Goal: Transaction & Acquisition: Purchase product/service

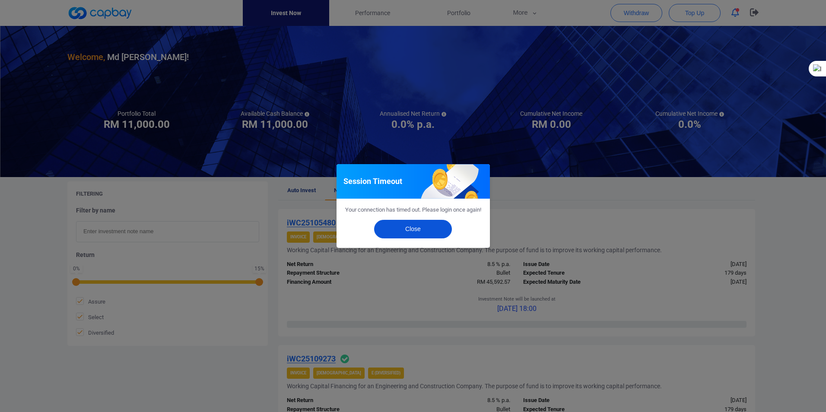
click at [413, 233] on button "Close" at bounding box center [413, 229] width 78 height 19
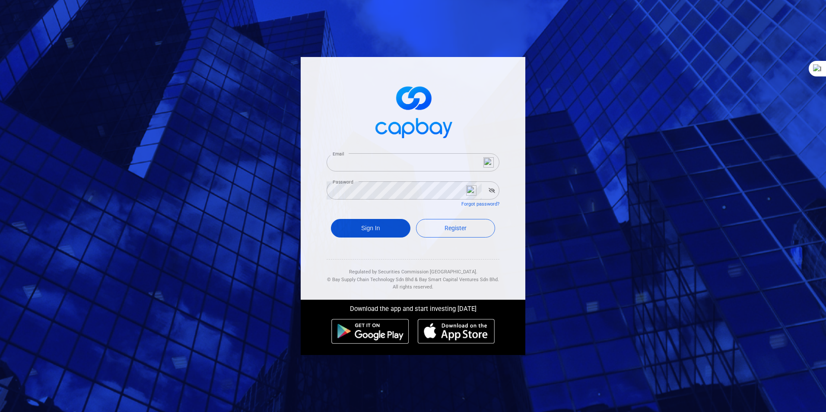
type input "[EMAIL_ADDRESS][DOMAIN_NAME]"
click at [362, 228] on button "Sign In" at bounding box center [370, 228] width 79 height 19
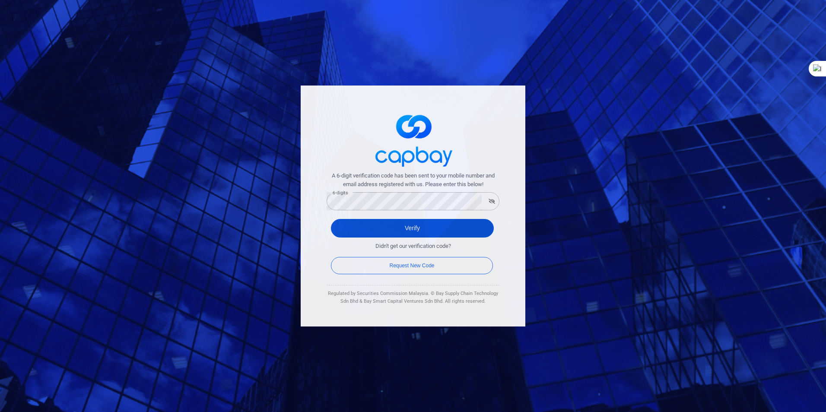
click at [427, 229] on button "Verify" at bounding box center [412, 228] width 163 height 19
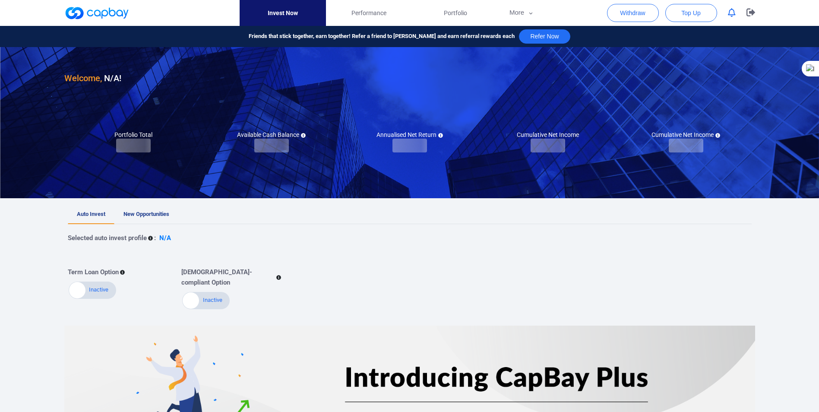
checkbox input "true"
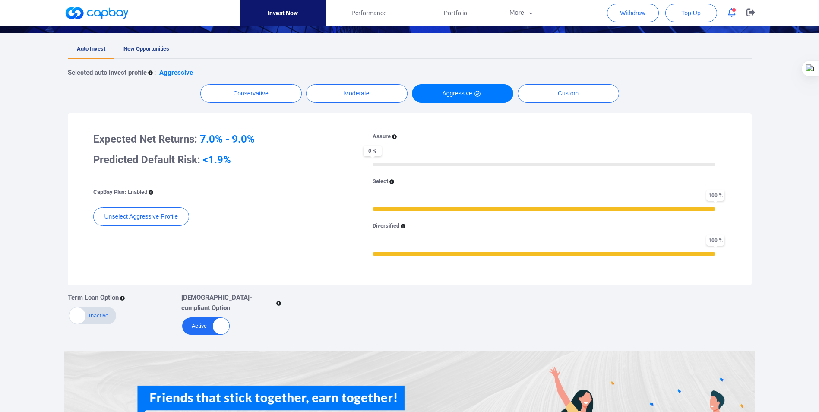
scroll to position [115, 0]
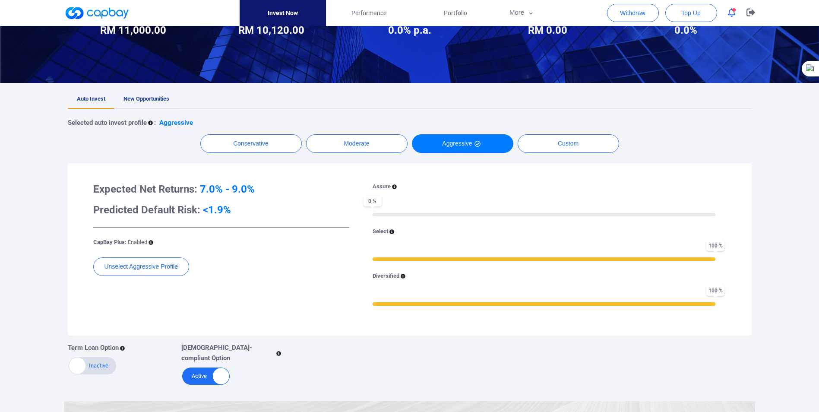
click at [154, 99] on span "New Opportunities" at bounding box center [147, 98] width 46 height 6
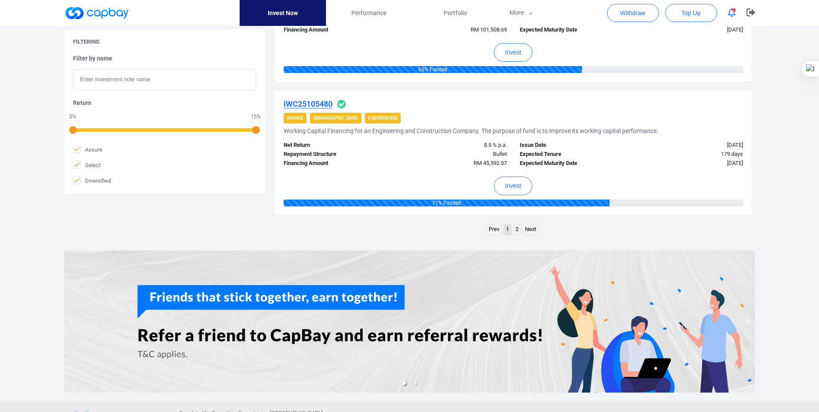
scroll to position [1339, 0]
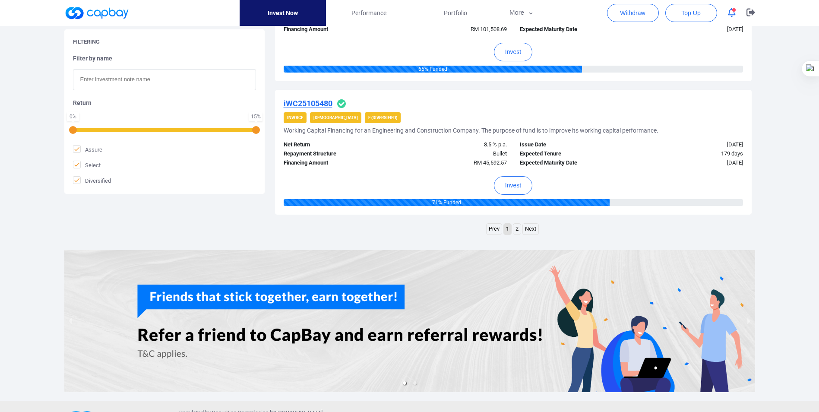
click at [527, 227] on link "Next" at bounding box center [531, 229] width 16 height 11
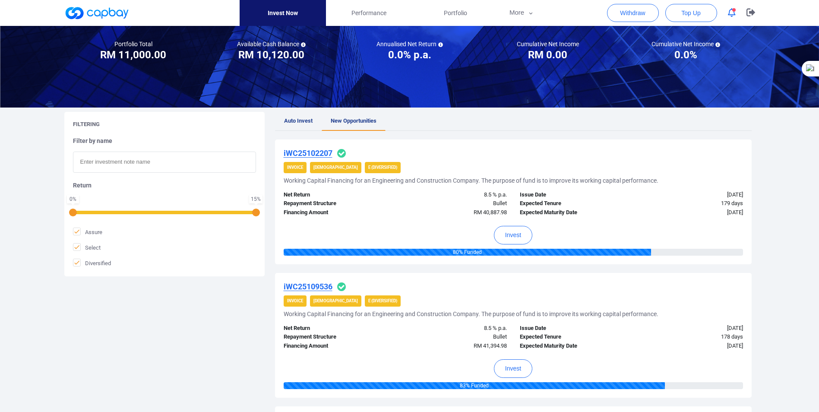
scroll to position [86, 0]
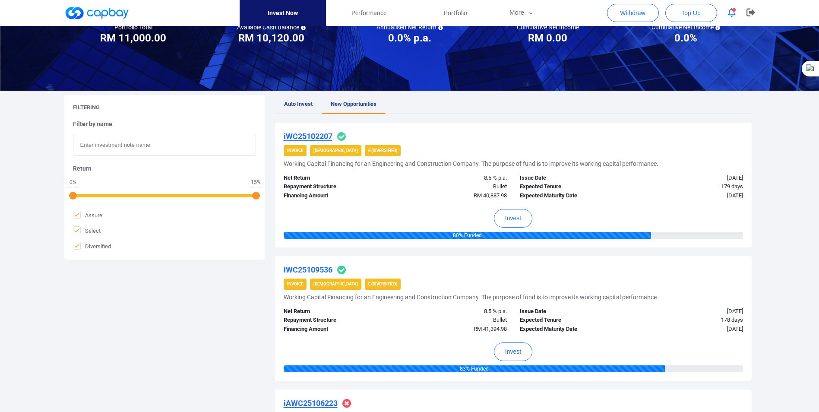
click at [296, 136] on u "iWC25102207" at bounding box center [308, 136] width 49 height 9
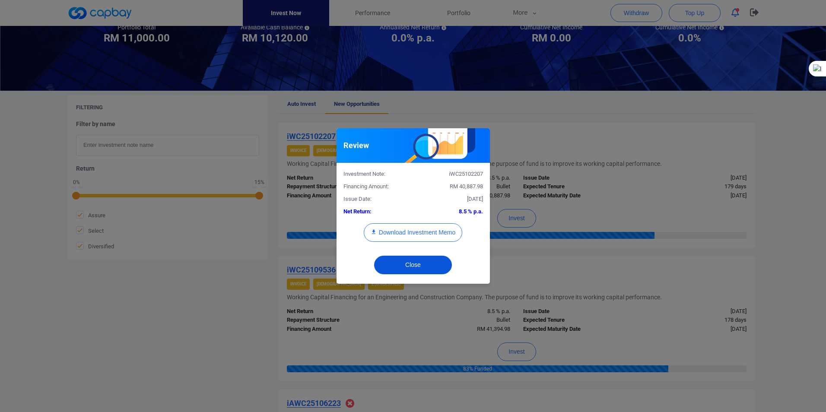
click at [416, 262] on button "Close" at bounding box center [413, 265] width 78 height 19
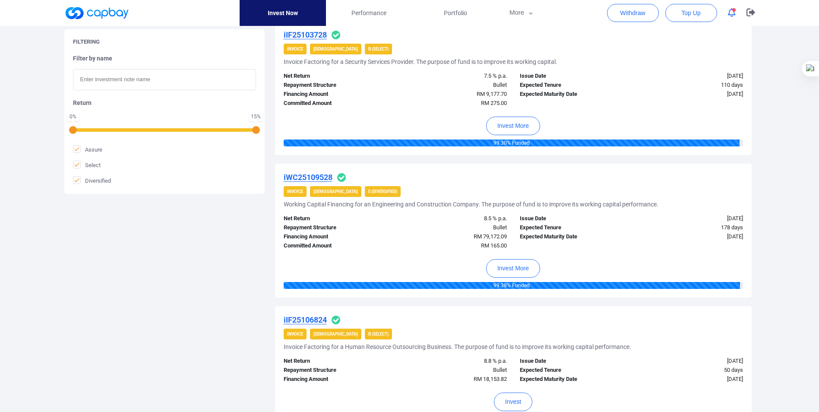
scroll to position [993, 0]
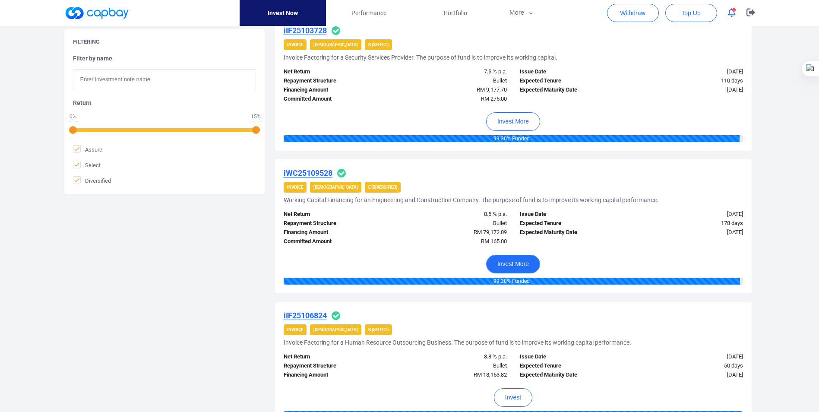
click at [511, 266] on button "Invest More" at bounding box center [513, 264] width 54 height 19
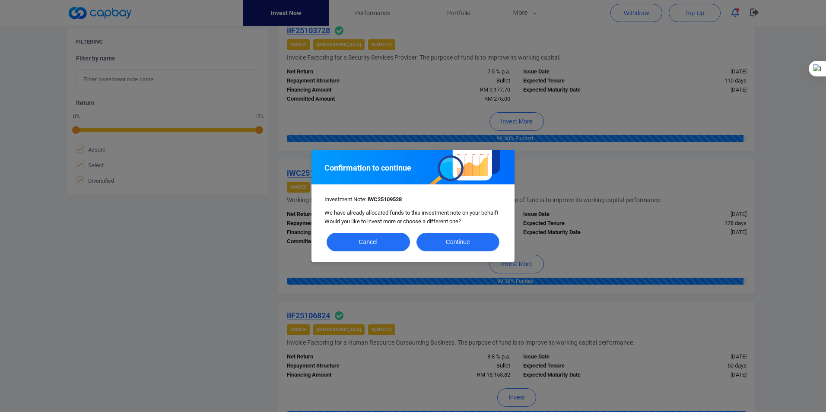
click at [465, 244] on button "Continue" at bounding box center [457, 242] width 83 height 19
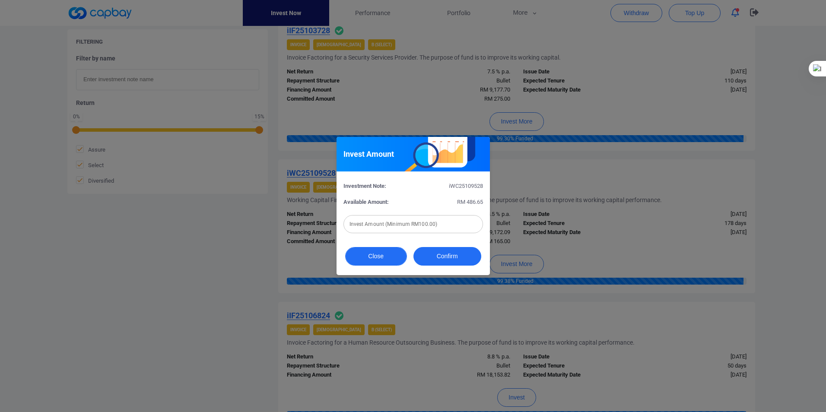
click at [372, 258] on button "Close" at bounding box center [376, 256] width 62 height 19
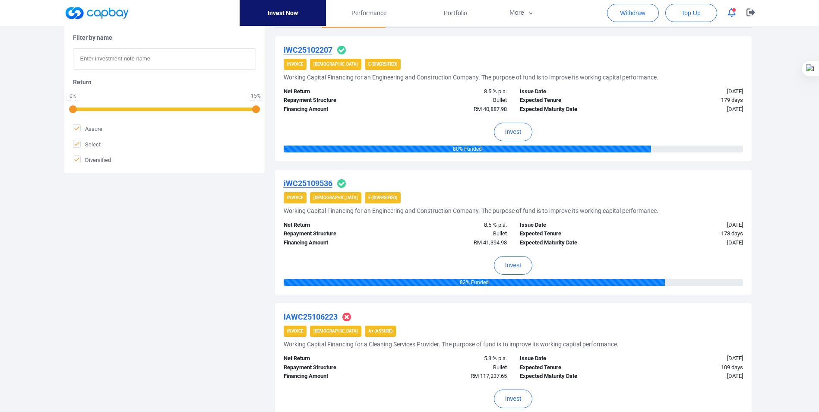
scroll to position [0, 0]
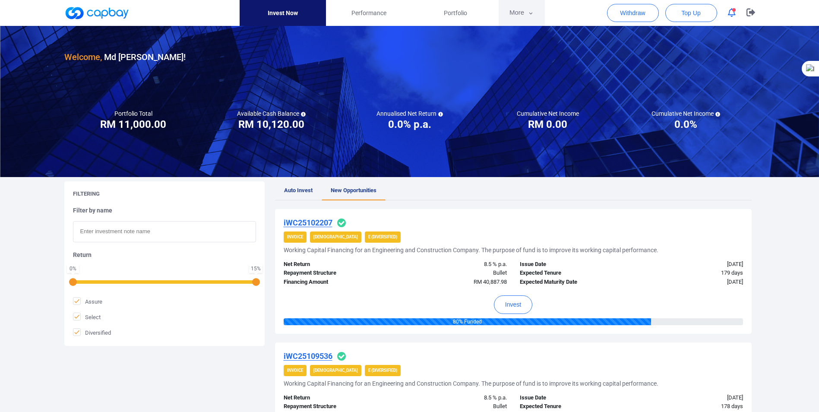
click at [534, 13] on icon "button" at bounding box center [531, 14] width 6 height 8
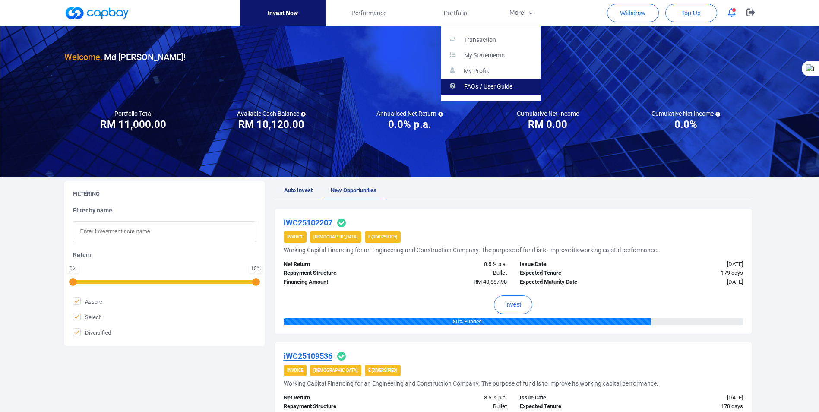
click at [476, 86] on p "FAQs / User Guide" at bounding box center [488, 87] width 48 height 8
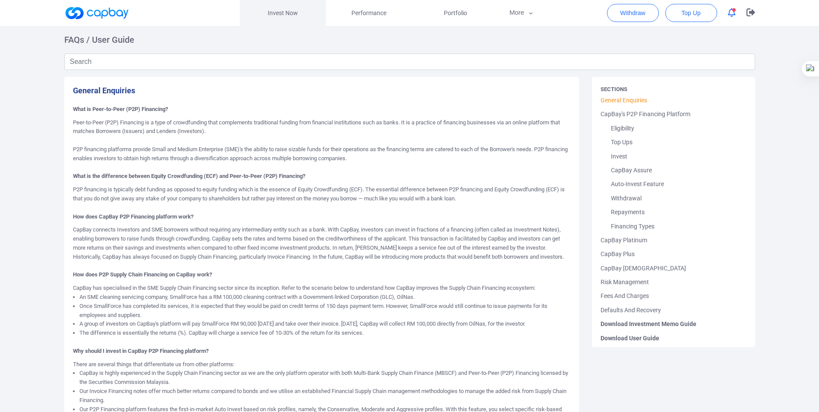
click at [286, 13] on link "Invest Now" at bounding box center [283, 13] width 86 height 26
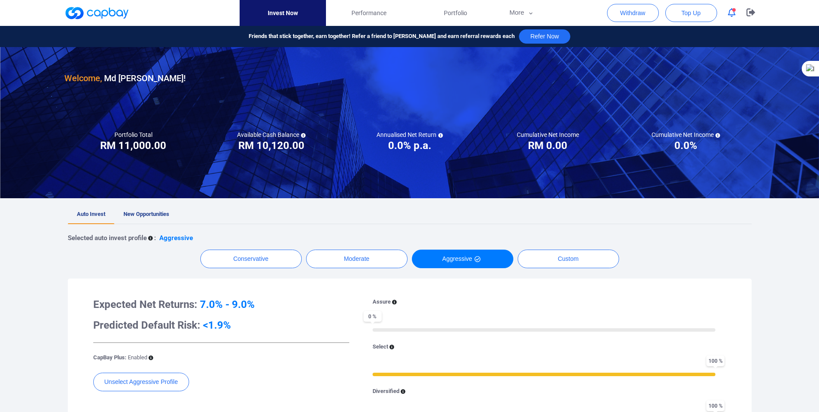
click at [98, 216] on span "Auto Invest" at bounding box center [91, 214] width 29 height 6
click at [369, 13] on span "Performance" at bounding box center [369, 13] width 35 height 10
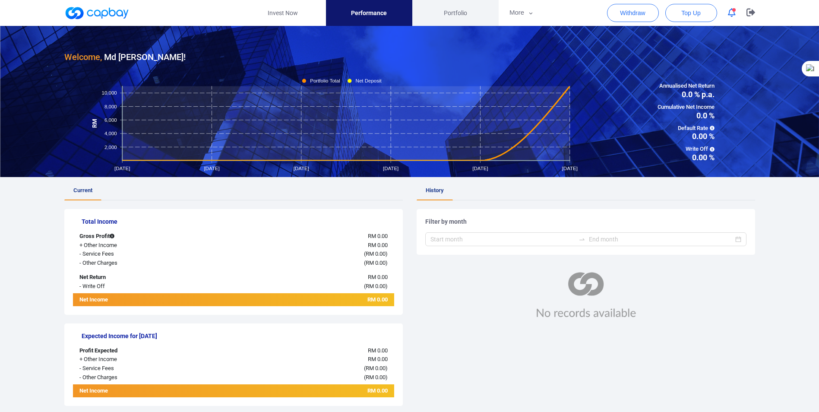
click at [450, 13] on span "Portfolio" at bounding box center [455, 13] width 23 height 10
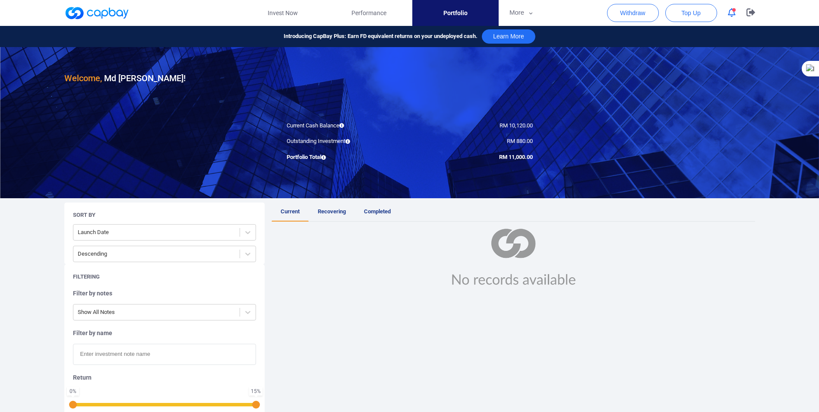
click at [288, 211] on span "Current" at bounding box center [290, 211] width 19 height 6
click at [330, 212] on span "Recovering" at bounding box center [332, 211] width 28 height 6
click at [375, 211] on span "Completed" at bounding box center [377, 211] width 27 height 6
click at [295, 210] on span "Current" at bounding box center [290, 211] width 19 height 6
click at [281, 12] on link "Invest Now" at bounding box center [283, 13] width 86 height 26
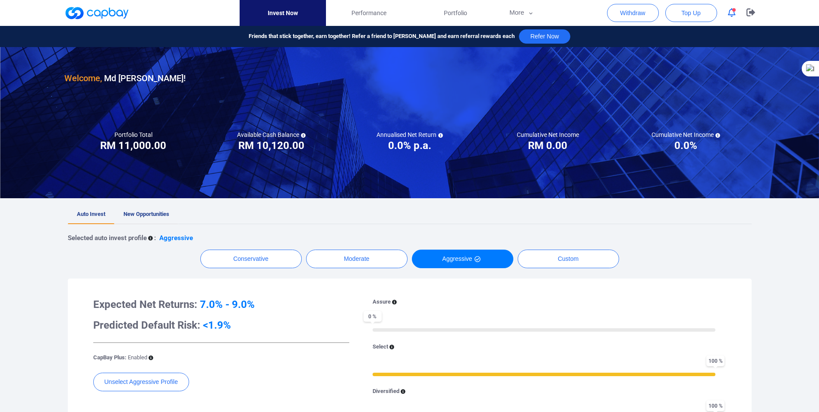
click at [136, 213] on span "New Opportunities" at bounding box center [147, 214] width 46 height 6
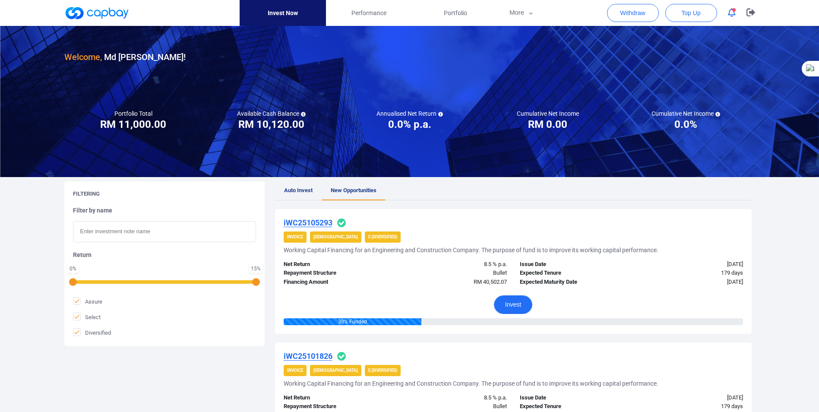
click at [514, 305] on button "Invest" at bounding box center [513, 304] width 38 height 19
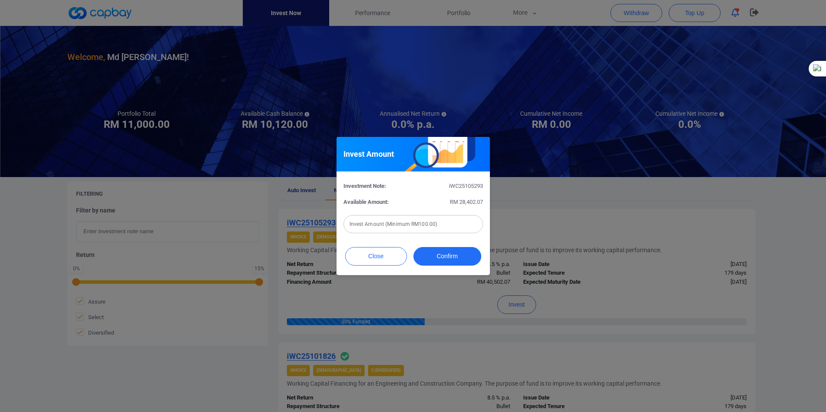
click at [351, 222] on input "text" at bounding box center [413, 224] width 140 height 18
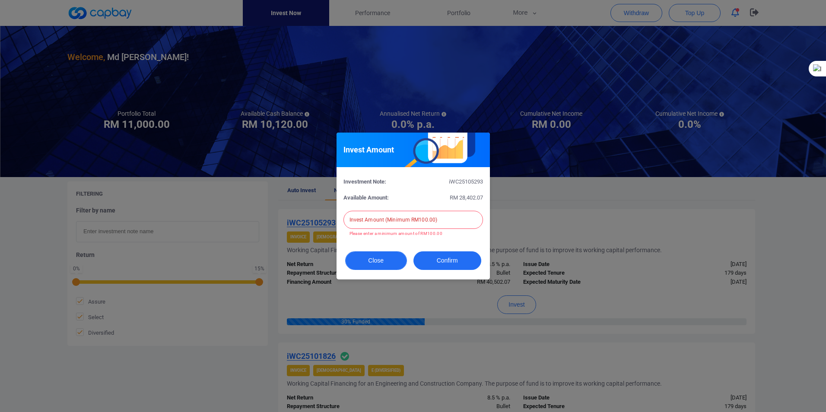
click at [375, 254] on button "Close" at bounding box center [376, 260] width 62 height 19
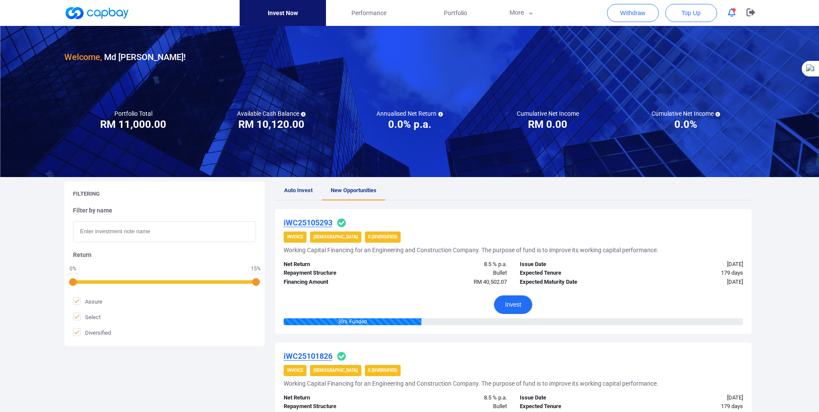
click at [508, 303] on button "Invest" at bounding box center [513, 304] width 38 height 19
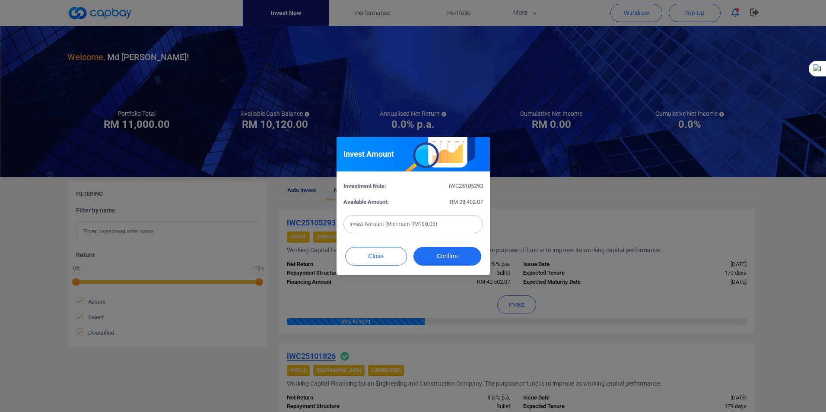
click at [388, 223] on input "text" at bounding box center [413, 224] width 140 height 18
type input "RM 2,000"
click at [444, 254] on button "Confirm" at bounding box center [447, 256] width 68 height 19
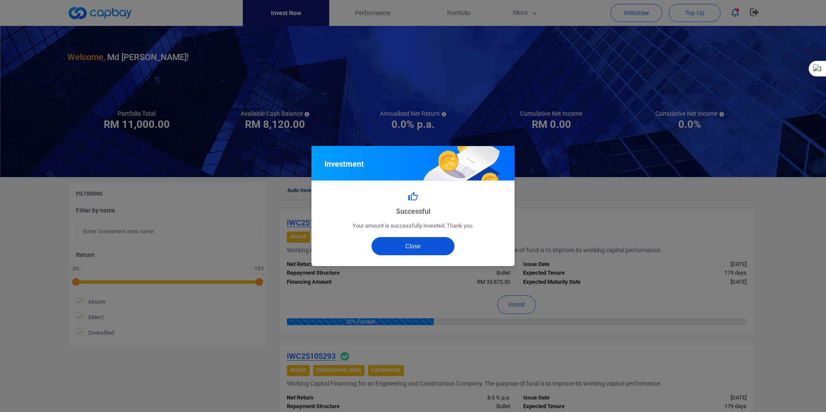
click at [408, 245] on button "Close" at bounding box center [412, 246] width 83 height 18
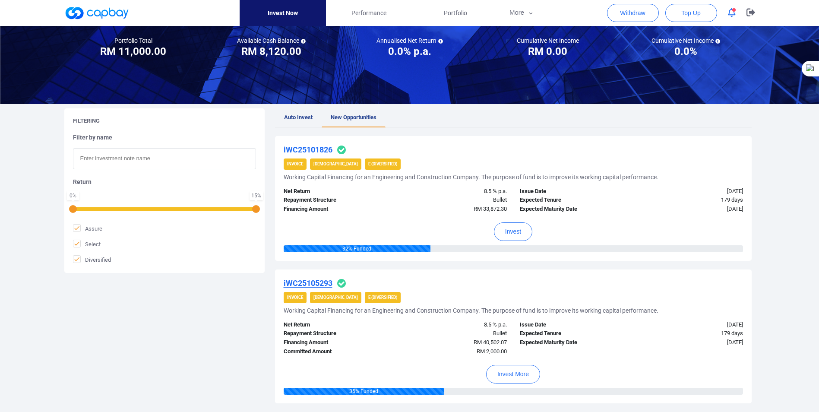
scroll to position [43, 0]
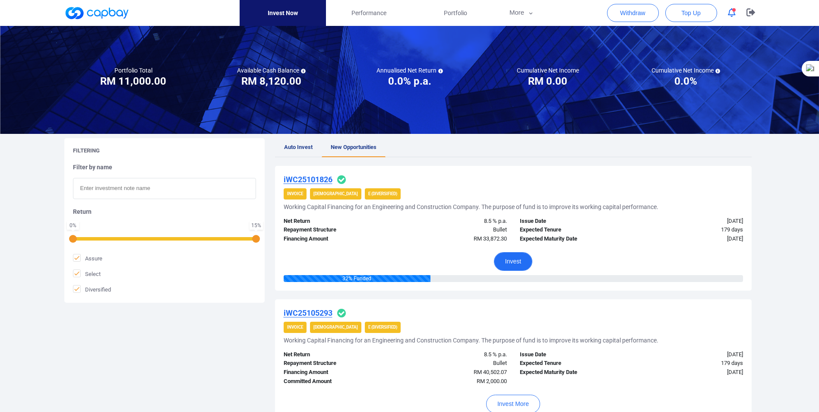
click at [506, 262] on button "Invest" at bounding box center [513, 261] width 38 height 19
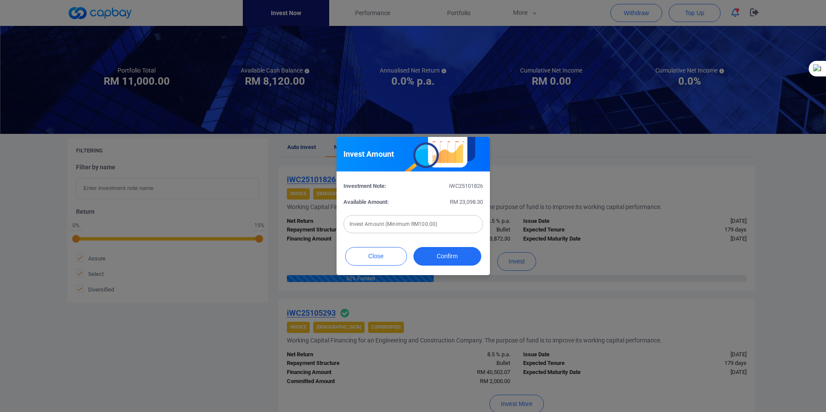
click at [412, 222] on input "text" at bounding box center [413, 224] width 140 height 18
type input "RM 1,000"
click at [448, 255] on button "Confirm" at bounding box center [447, 256] width 68 height 19
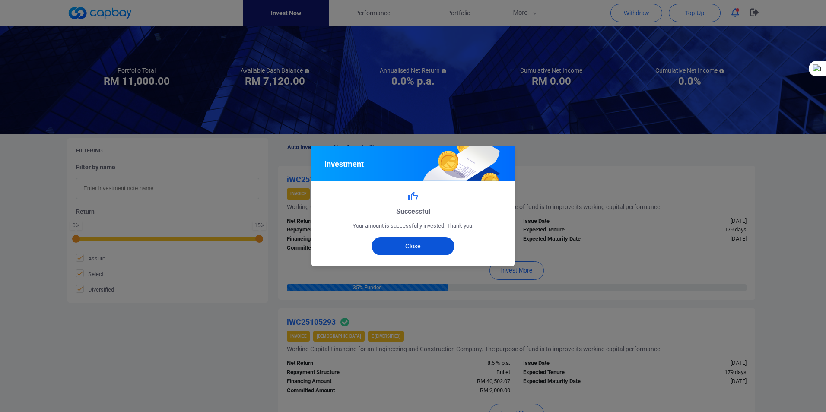
click at [411, 246] on button "Close" at bounding box center [412, 246] width 83 height 18
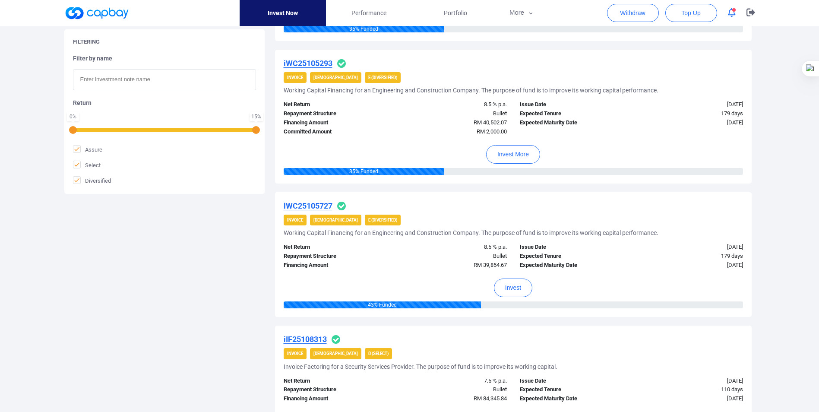
scroll to position [302, 0]
click at [300, 202] on u "iWC25105727" at bounding box center [308, 205] width 49 height 9
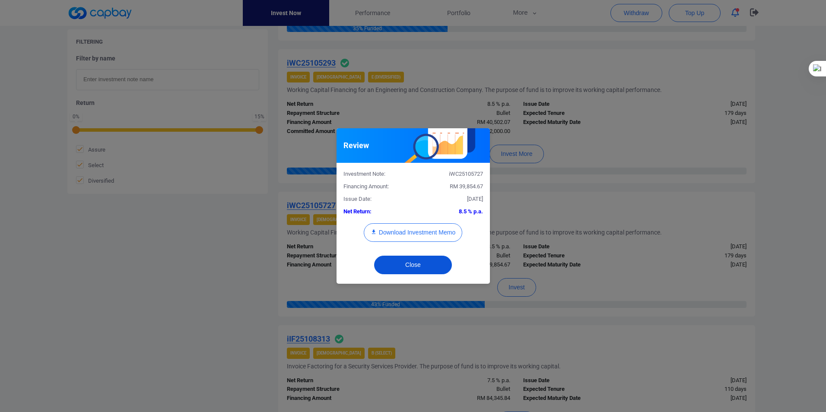
click at [402, 265] on button "Close" at bounding box center [413, 265] width 78 height 19
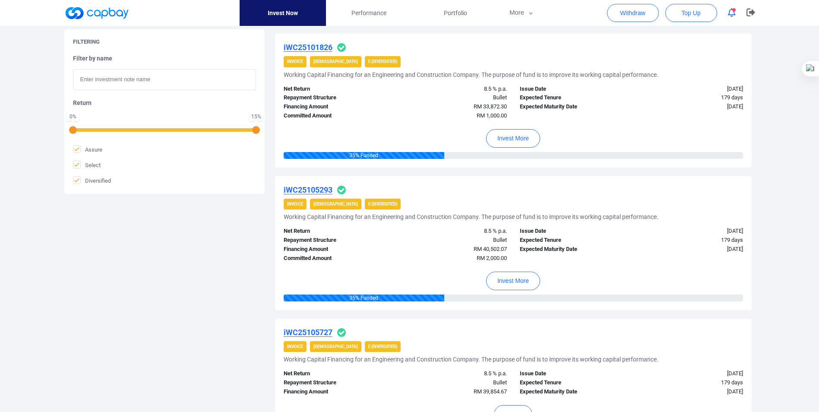
scroll to position [216, 0]
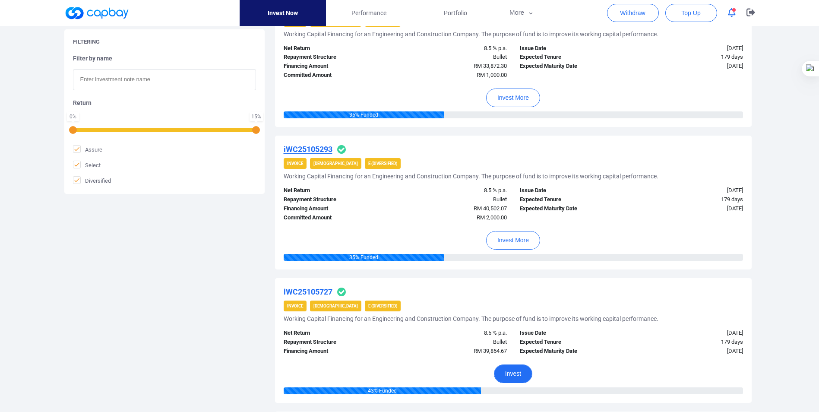
click at [513, 375] on button "Invest" at bounding box center [513, 374] width 38 height 19
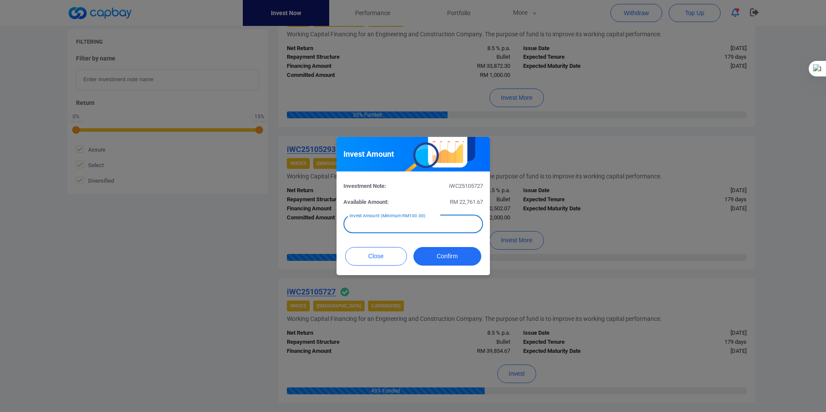
click at [375, 222] on div "Invest Amount (Minimum RM100.00) Invest Amount (Minimum RM100.00)" at bounding box center [413, 223] width 140 height 19
type input "RM 1,000"
click at [438, 254] on button "Confirm" at bounding box center [447, 256] width 68 height 19
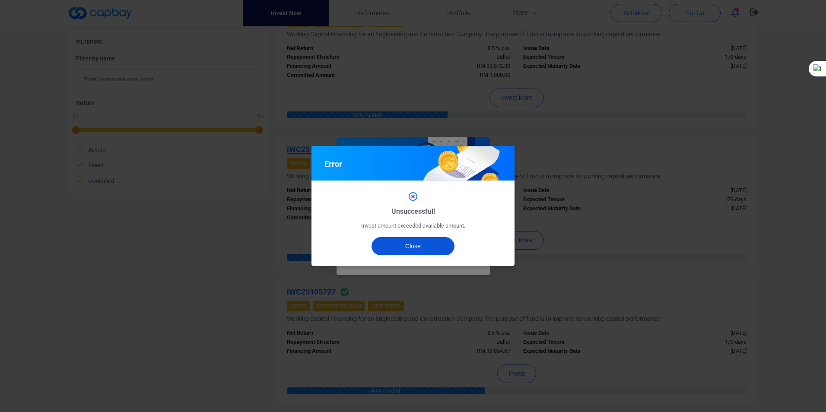
click at [413, 243] on button "Close" at bounding box center [412, 246] width 83 height 18
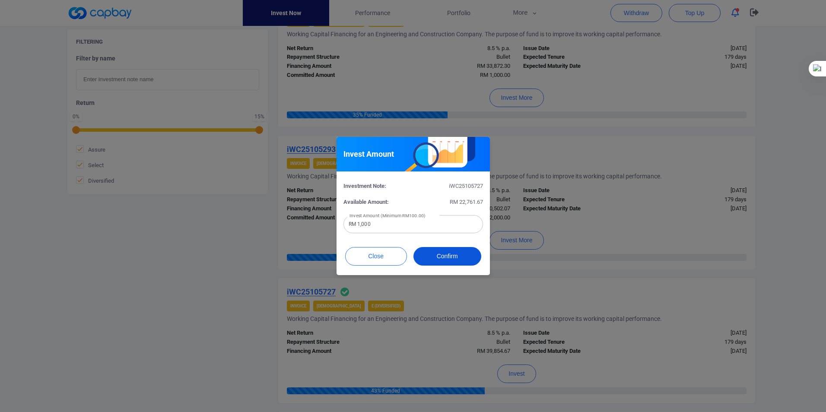
click at [441, 256] on button "Confirm" at bounding box center [447, 256] width 68 height 19
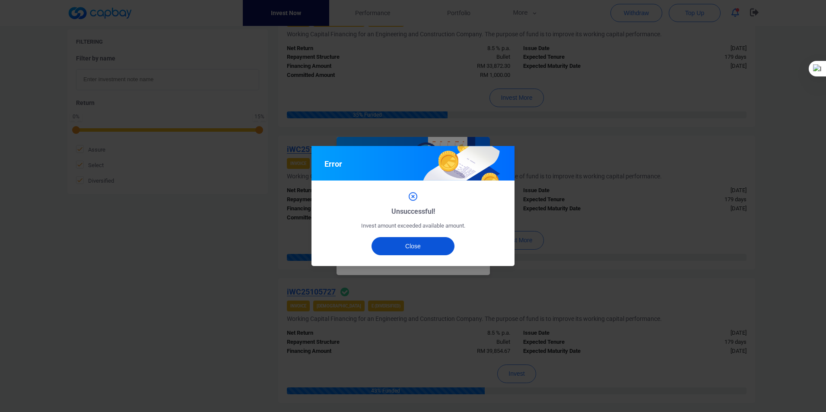
click at [405, 246] on button "Close" at bounding box center [412, 246] width 83 height 18
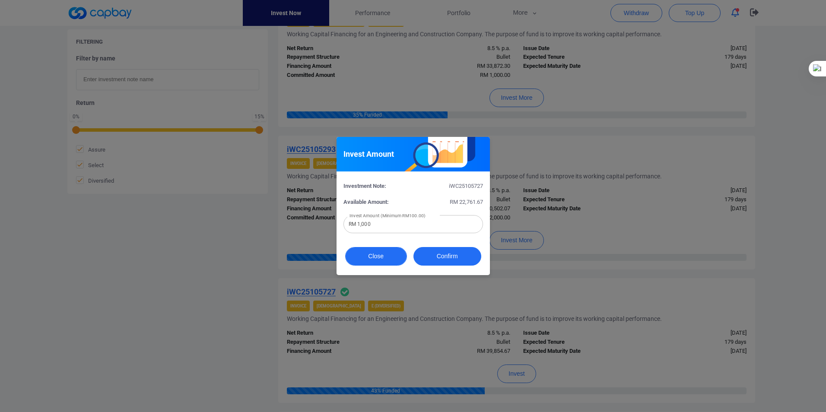
click at [377, 253] on button "Close" at bounding box center [376, 256] width 62 height 19
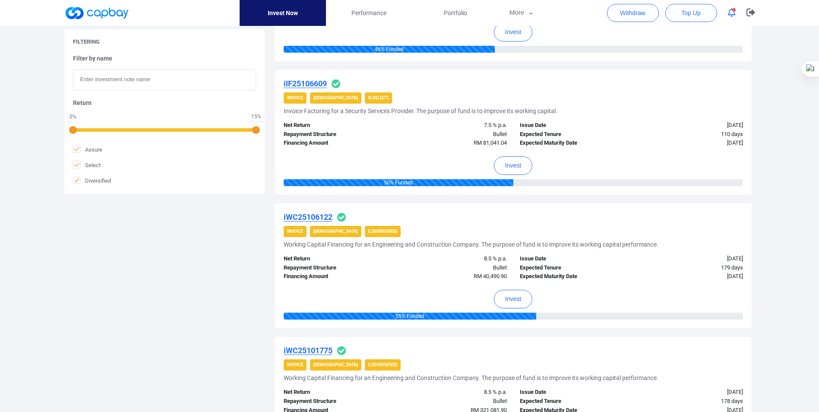
scroll to position [734, 0]
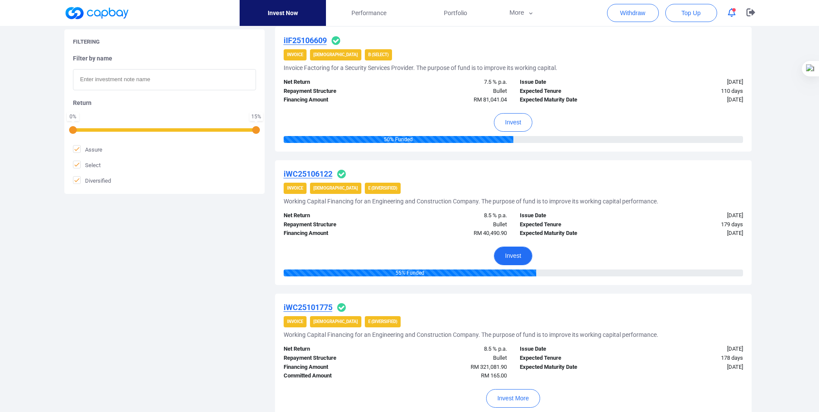
click at [515, 254] on button "Invest" at bounding box center [513, 256] width 38 height 19
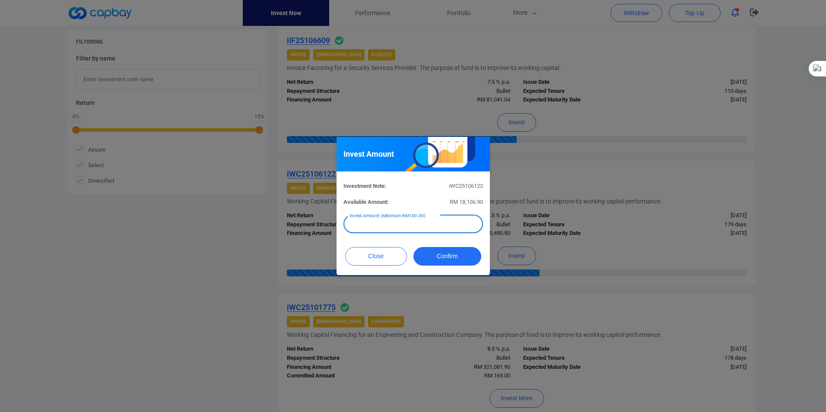
click at [413, 223] on div "Invest Amount (Minimum RM100.00) Invest Amount (Minimum RM100.00)" at bounding box center [413, 223] width 140 height 19
type input "RM 1,000"
click at [452, 257] on button "Confirm" at bounding box center [447, 256] width 68 height 19
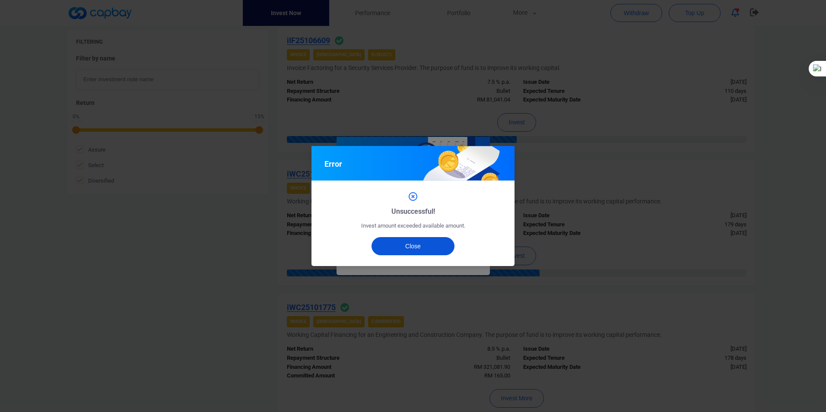
click at [406, 245] on button "Close" at bounding box center [412, 246] width 83 height 18
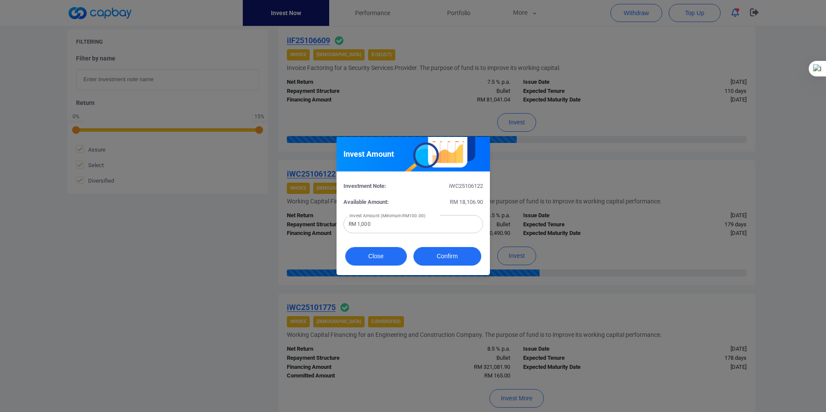
drag, startPoint x: 374, startPoint y: 255, endPoint x: 393, endPoint y: 259, distance: 19.0
click at [375, 255] on button "Close" at bounding box center [376, 256] width 62 height 19
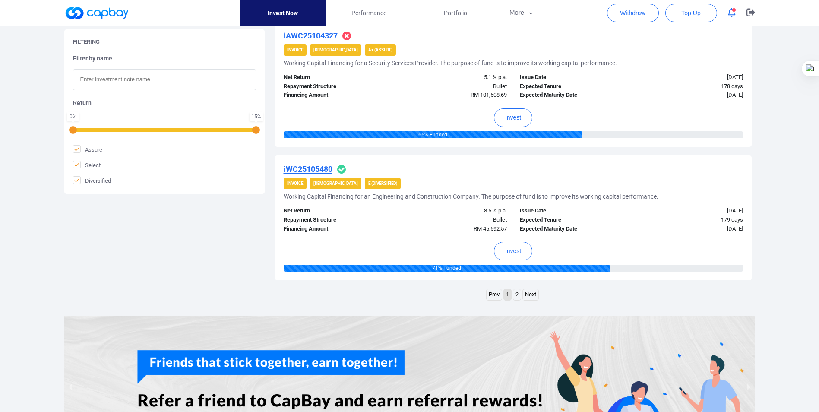
scroll to position [1296, 0]
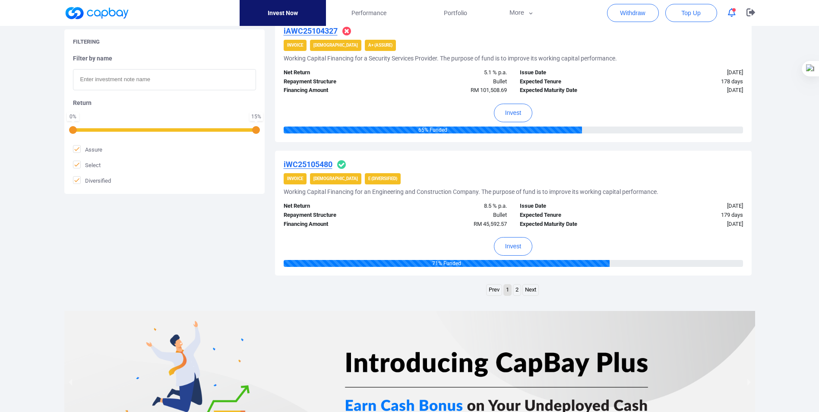
click at [529, 290] on link "Next" at bounding box center [531, 290] width 16 height 11
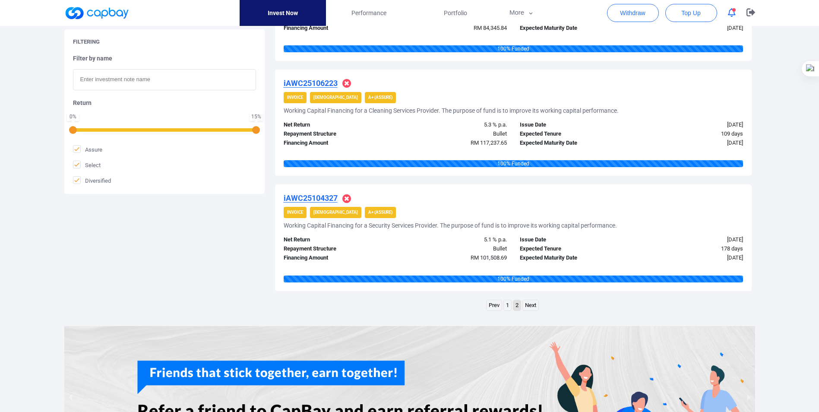
scroll to position [1101, 0]
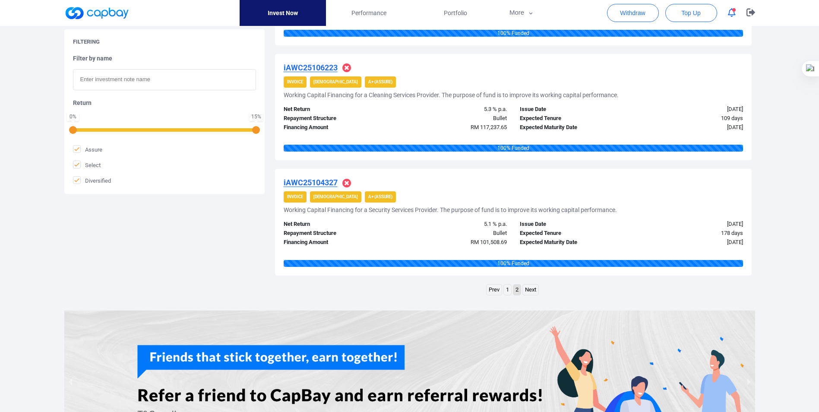
click at [530, 289] on link "Next" at bounding box center [531, 290] width 16 height 11
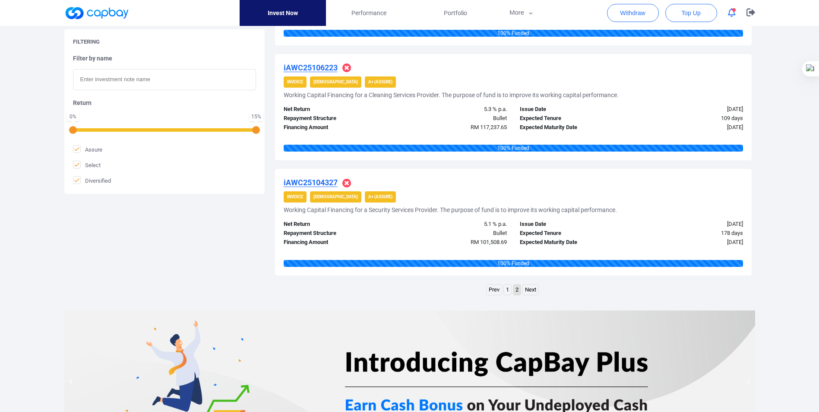
click at [496, 289] on link "Prev" at bounding box center [494, 290] width 15 height 11
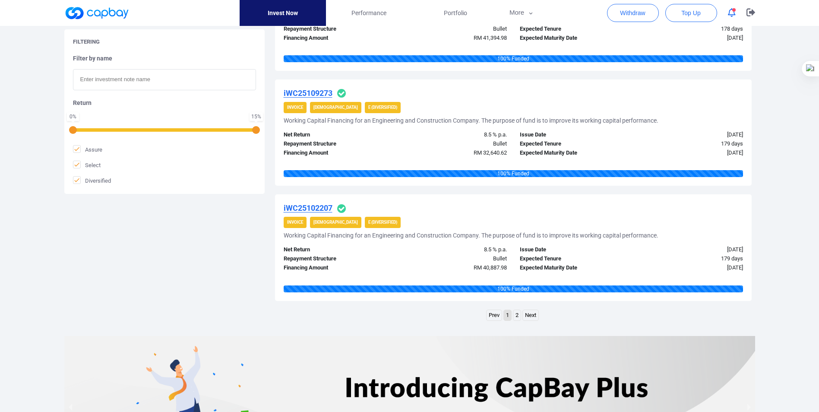
scroll to position [1123, 0]
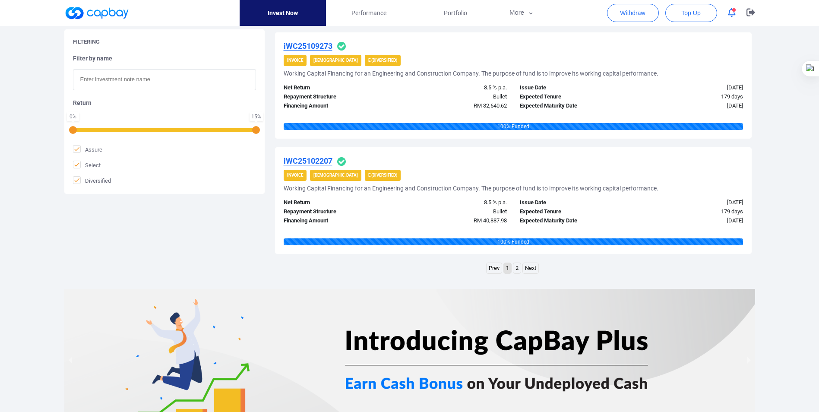
click at [518, 269] on link "2" at bounding box center [517, 268] width 7 height 11
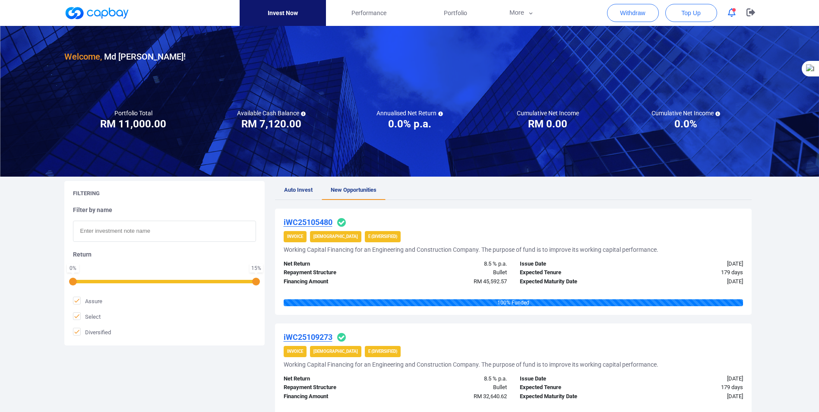
scroll to position [0, 0]
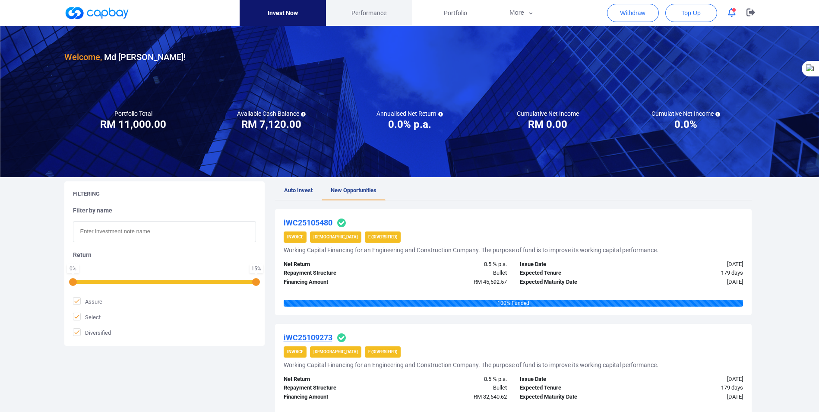
click at [373, 14] on span "Performance" at bounding box center [369, 13] width 35 height 10
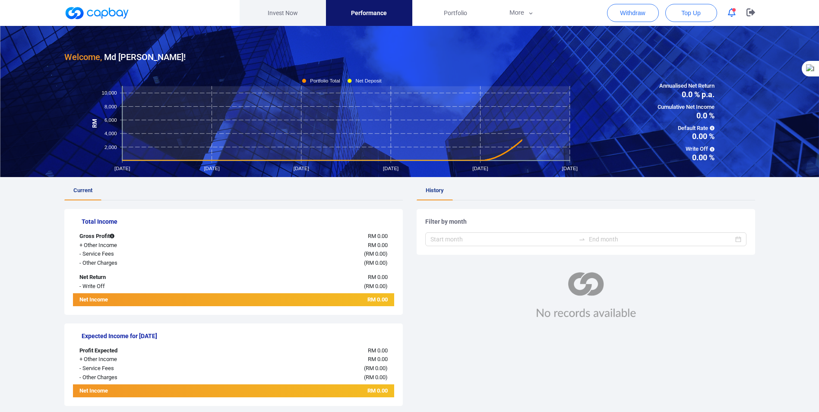
click at [280, 13] on link "Invest Now" at bounding box center [283, 13] width 86 height 26
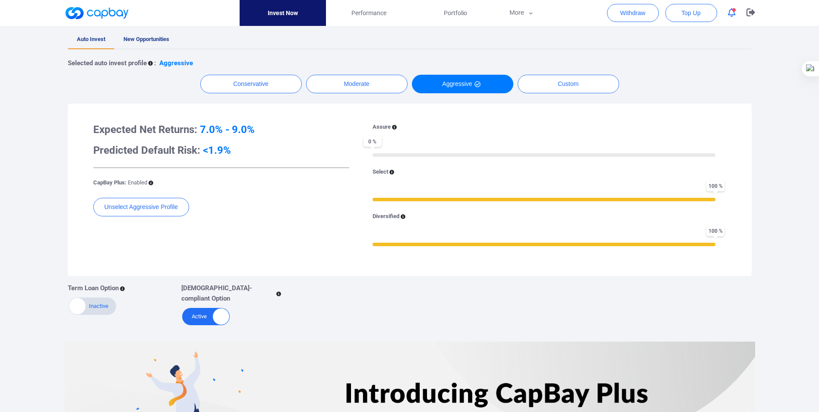
scroll to position [72, 0]
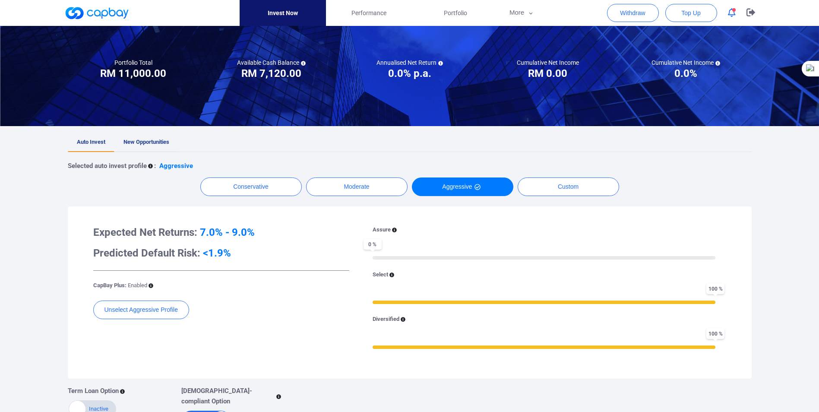
click at [141, 139] on span "New Opportunities" at bounding box center [147, 142] width 46 height 6
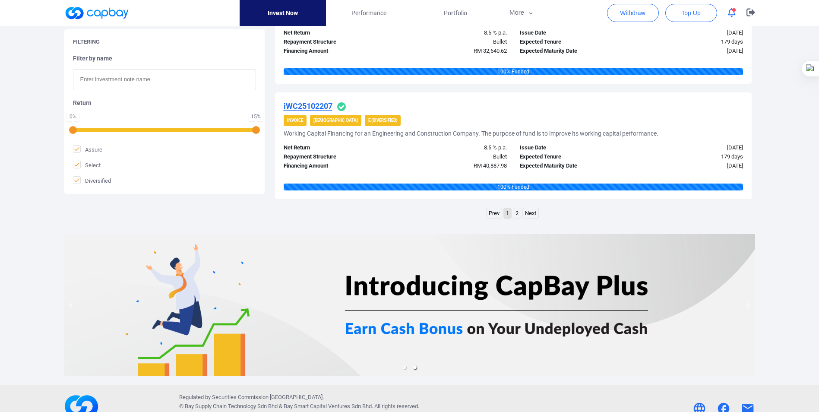
scroll to position [1194, 0]
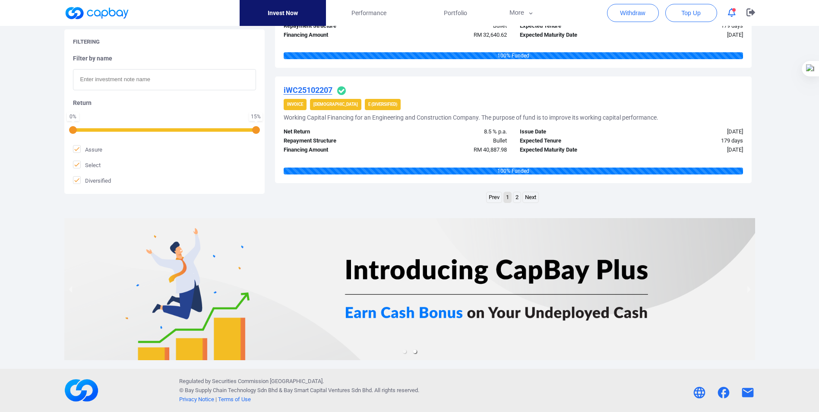
click at [531, 195] on link "Next" at bounding box center [531, 197] width 16 height 11
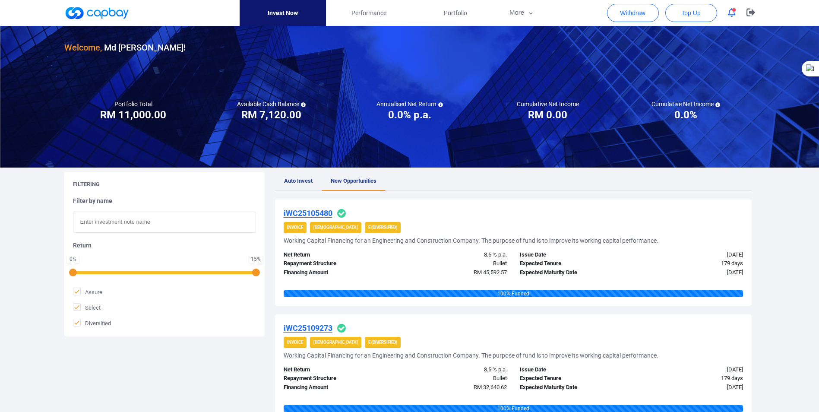
scroll to position [0, 0]
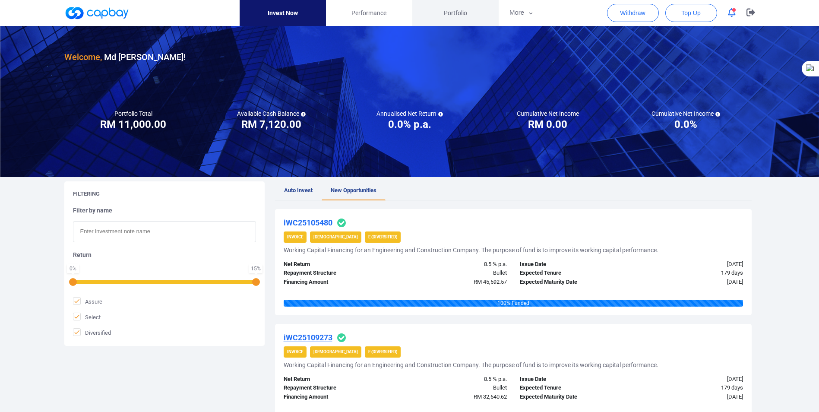
click at [457, 10] on span "Portfolio" at bounding box center [455, 13] width 23 height 10
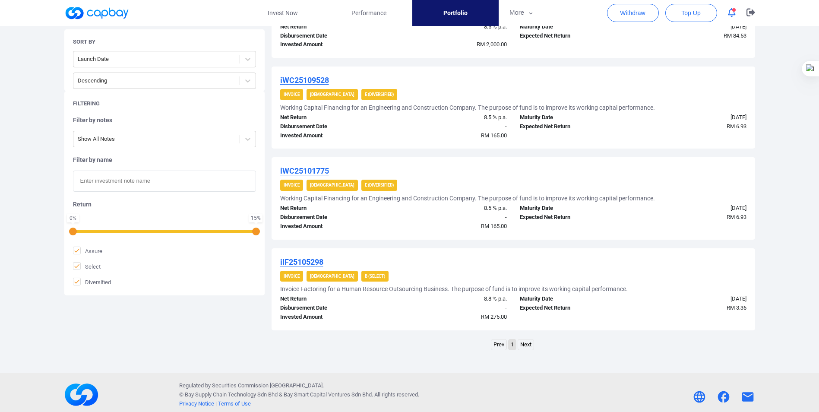
scroll to position [438, 0]
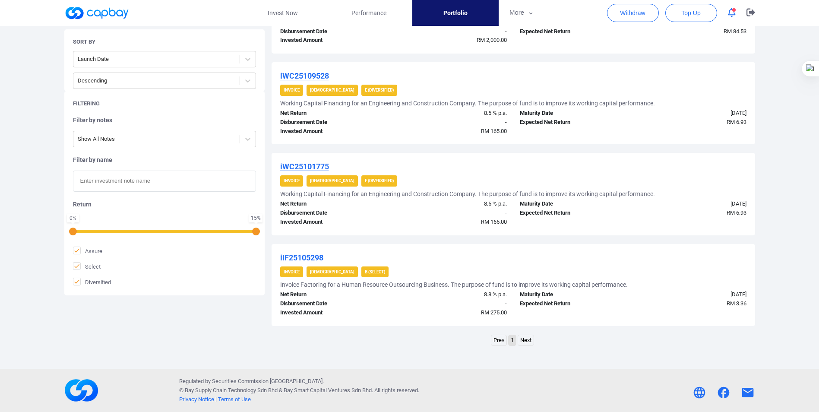
click at [527, 340] on link "Next" at bounding box center [526, 340] width 16 height 11
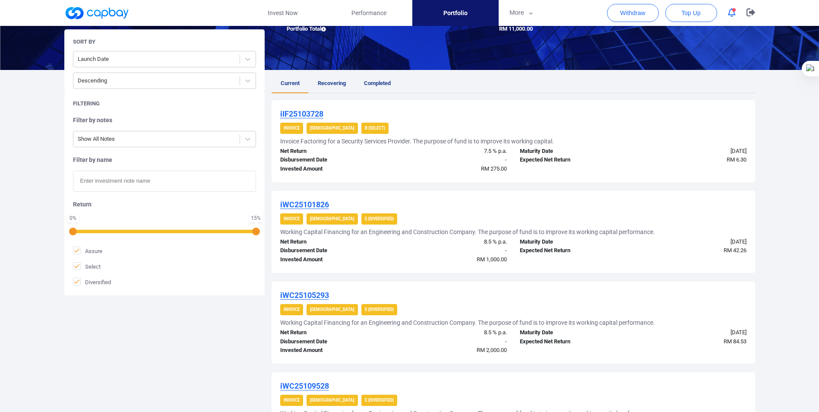
scroll to position [0, 0]
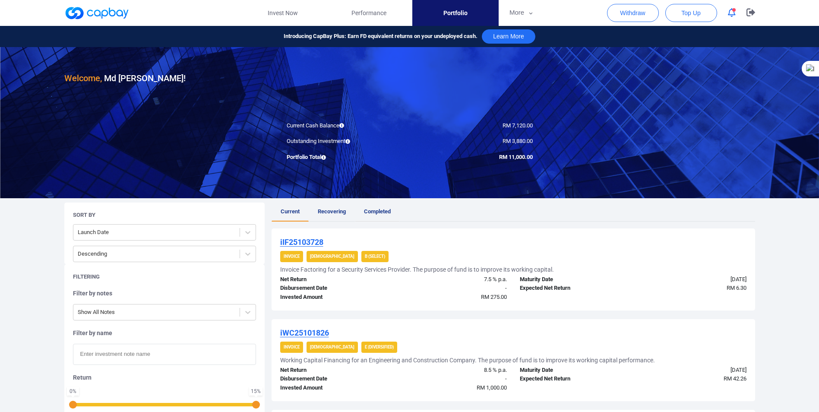
click at [375, 210] on span "Completed" at bounding box center [377, 211] width 27 height 6
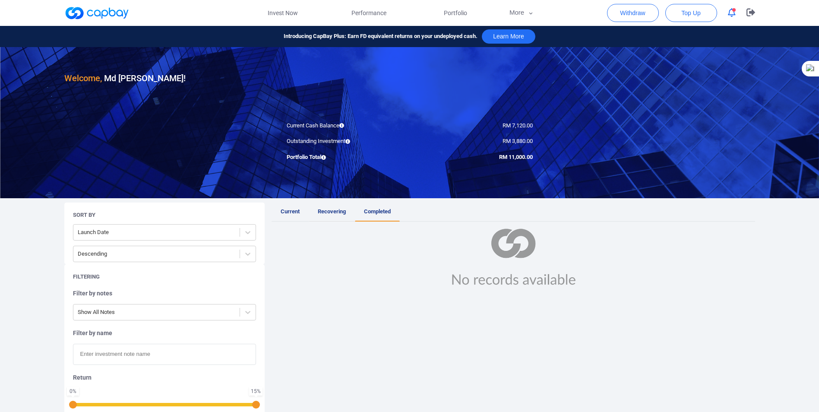
click at [332, 211] on span "Recovering" at bounding box center [332, 211] width 28 height 6
click at [292, 212] on span "Current" at bounding box center [290, 211] width 19 height 6
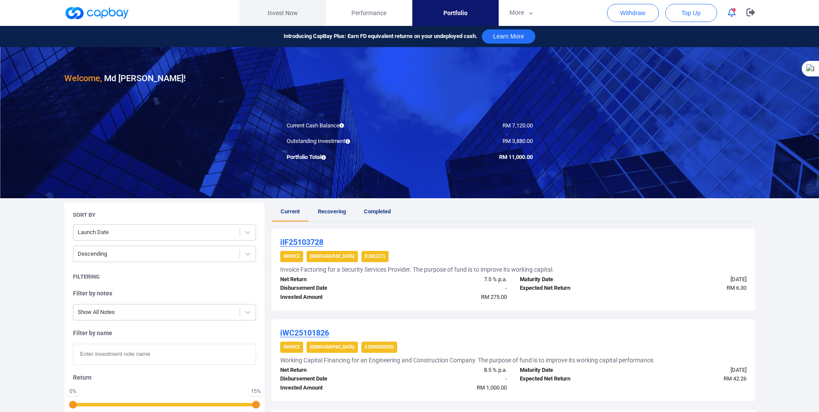
click at [275, 15] on link "Invest Now" at bounding box center [283, 13] width 86 height 26
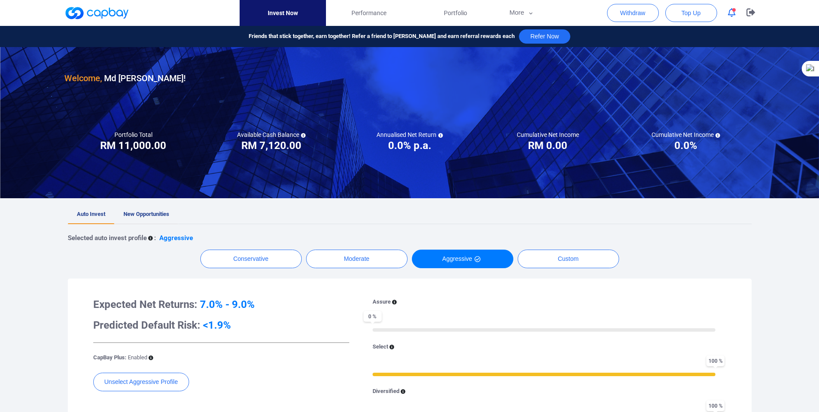
click at [144, 213] on span "New Opportunities" at bounding box center [147, 214] width 46 height 6
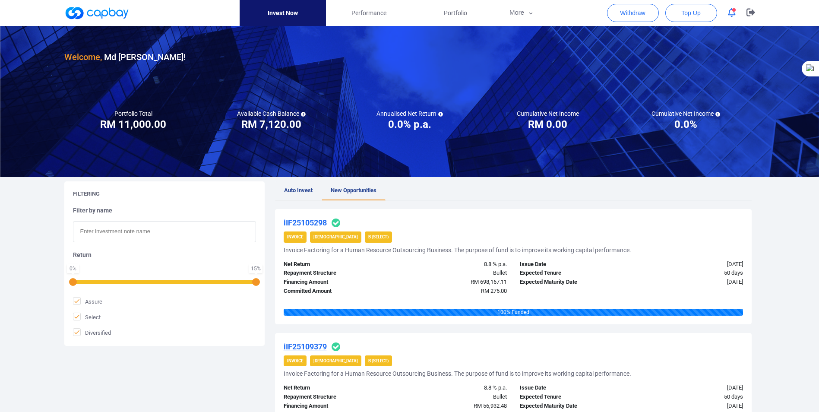
click at [292, 191] on span "Auto Invest" at bounding box center [298, 190] width 29 height 6
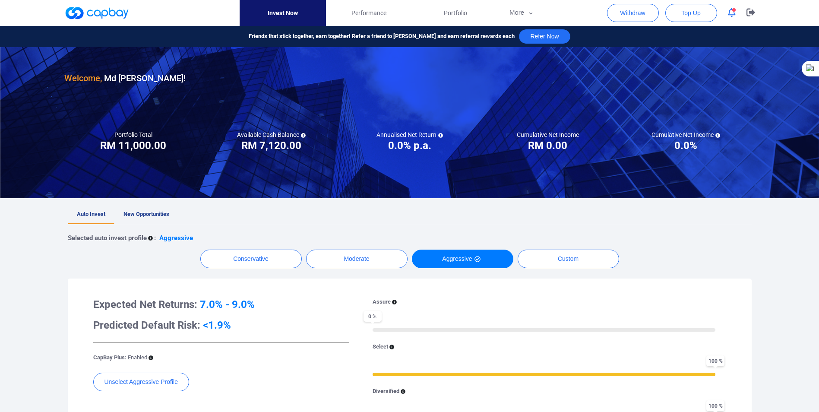
click at [731, 13] on icon "button" at bounding box center [732, 12] width 8 height 9
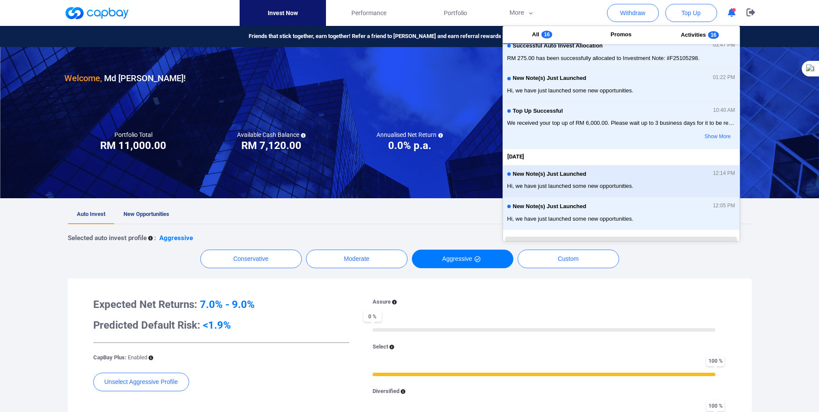
scroll to position [209, 0]
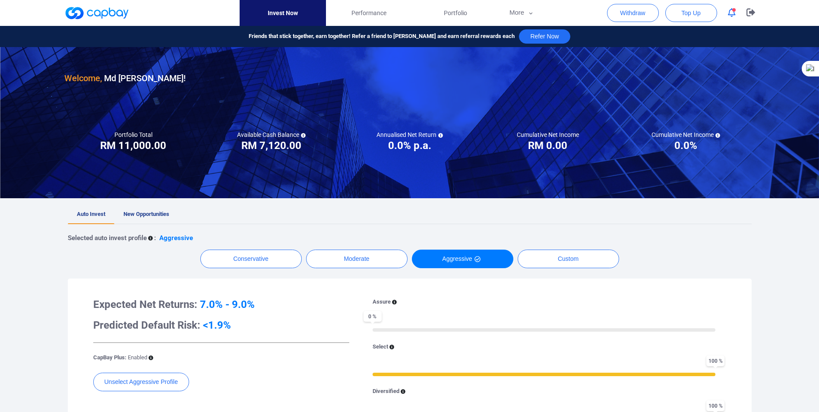
click at [779, 270] on div "Welcome, Md Bahaman [PERSON_NAME] ! Portfolio Total Portfolio Total RM ***** RM…" at bounding box center [409, 357] width 819 height 620
click at [91, 211] on span "Auto Invest" at bounding box center [91, 214] width 29 height 6
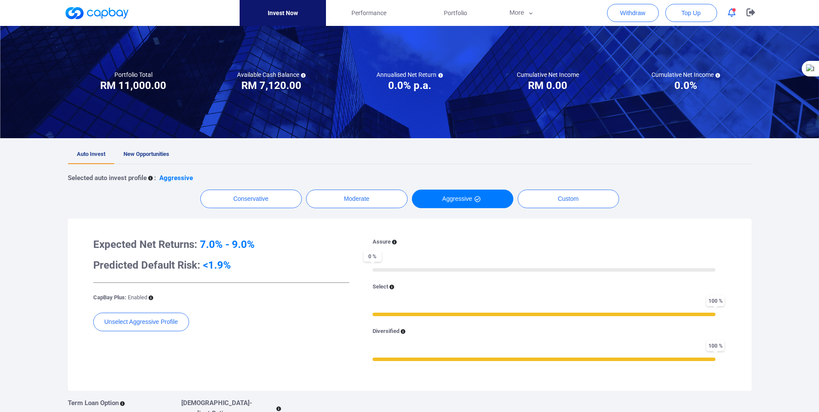
scroll to position [86, 0]
